Goal: Find specific page/section: Find specific page/section

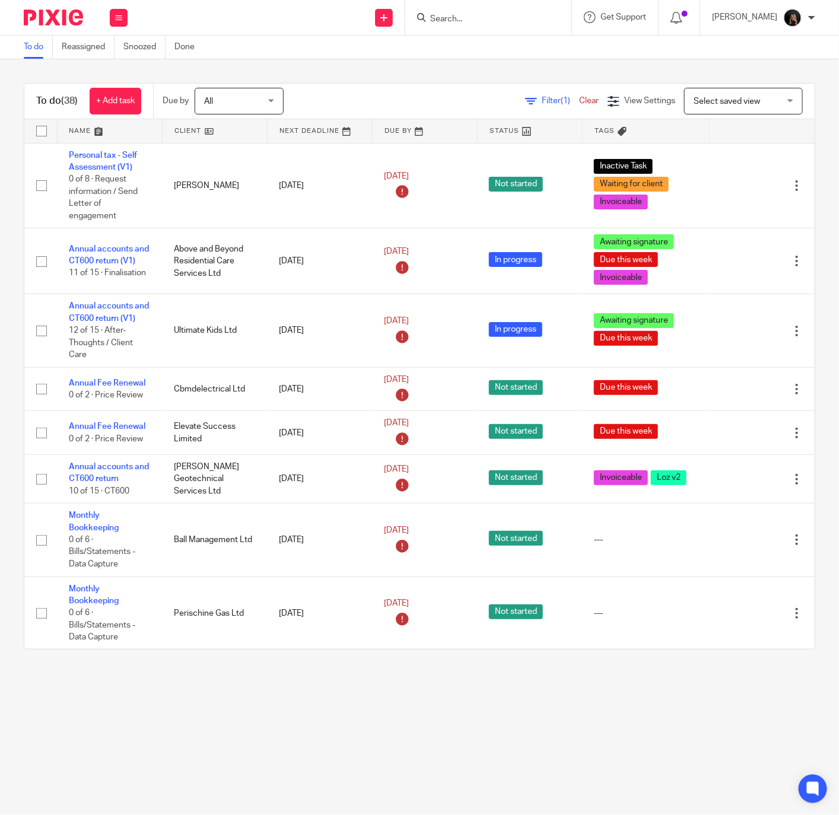
click at [490, 18] on input "Search" at bounding box center [482, 19] width 107 height 11
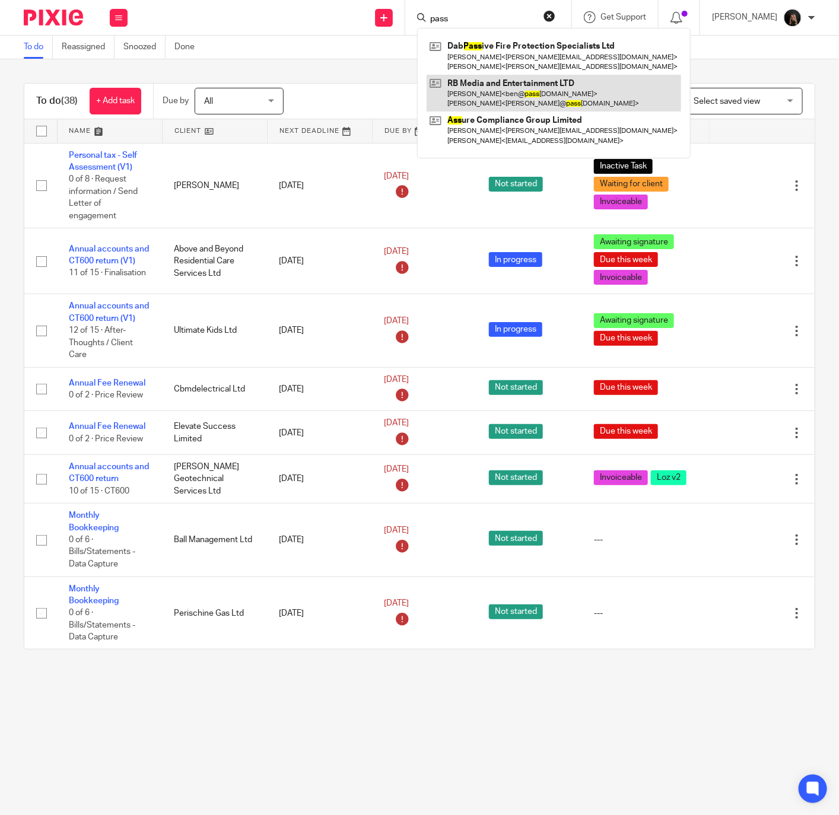
type input "pass"
click at [503, 84] on link at bounding box center [554, 93] width 255 height 37
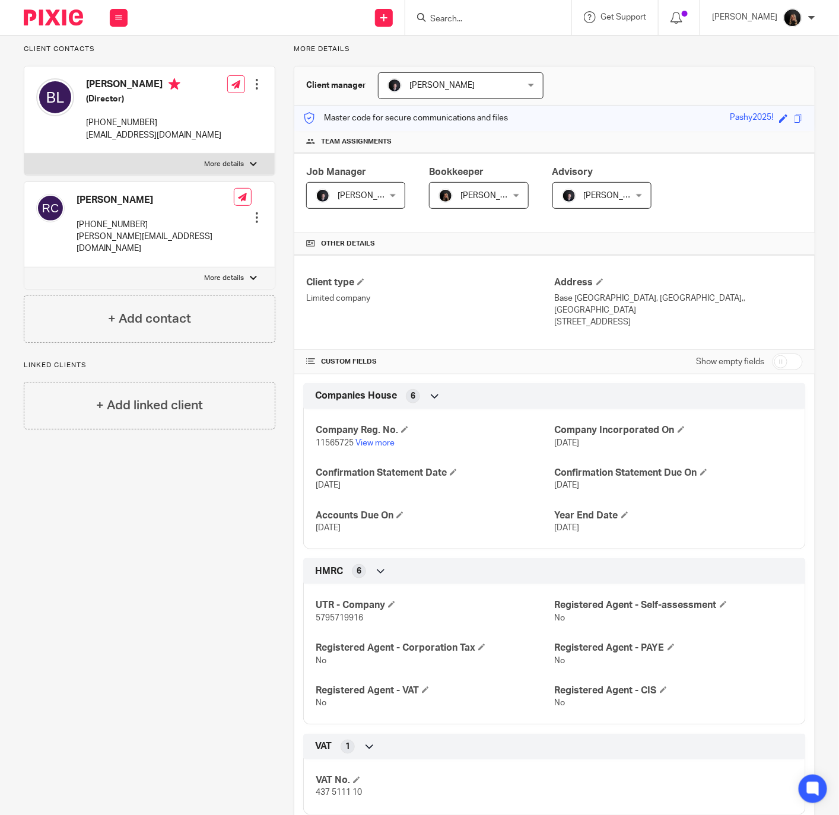
scroll to position [141, 0]
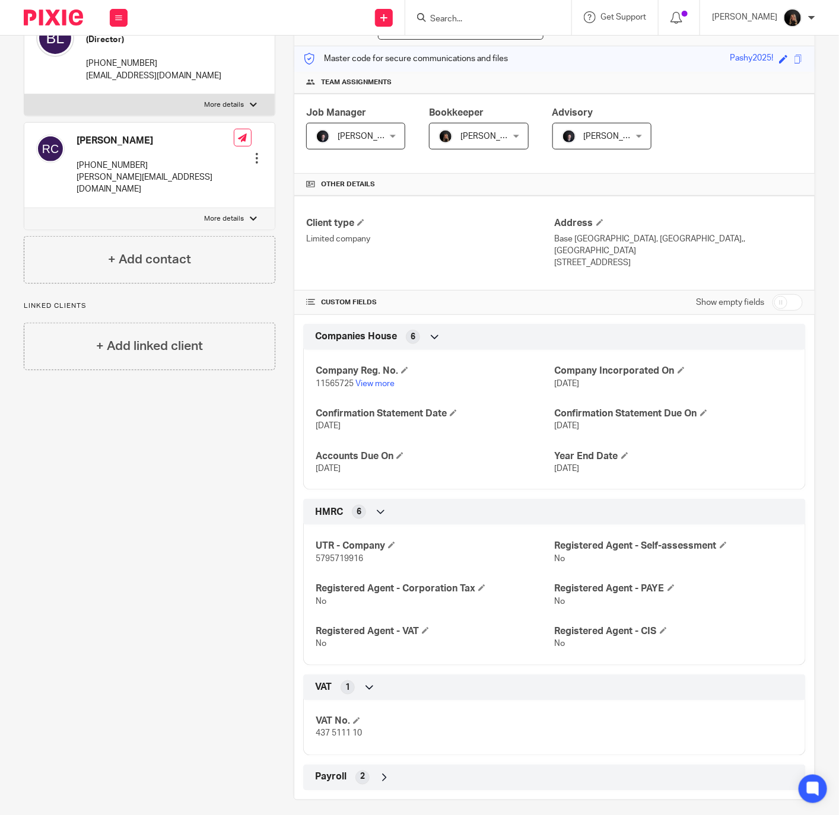
click at [381, 772] on icon at bounding box center [385, 778] width 12 height 12
click at [383, 772] on icon at bounding box center [385, 778] width 12 height 12
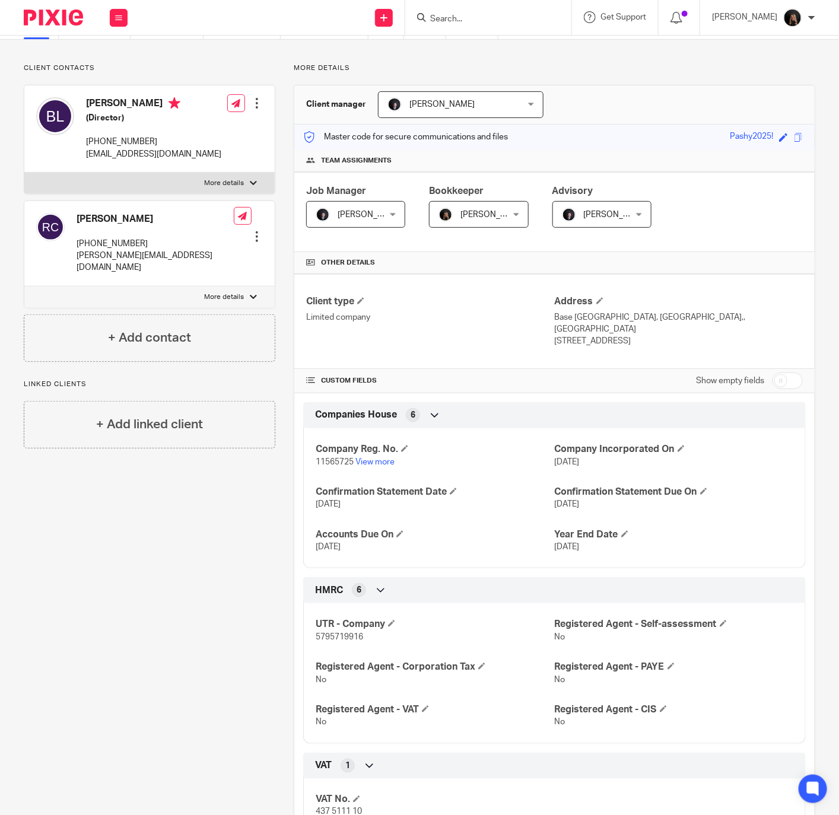
scroll to position [0, 0]
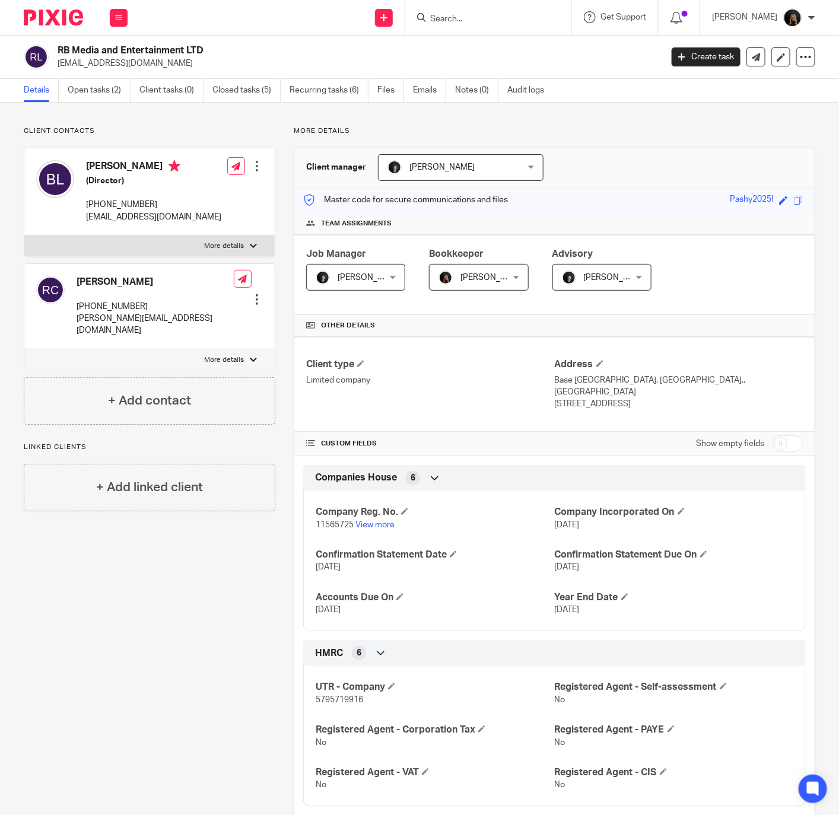
click at [255, 123] on div "Client contacts [PERSON_NAME] (Director) [PHONE_NUMBER] [EMAIL_ADDRESS][DOMAIN_…" at bounding box center [419, 534] width 839 height 863
